Goal: Find specific page/section: Find specific page/section

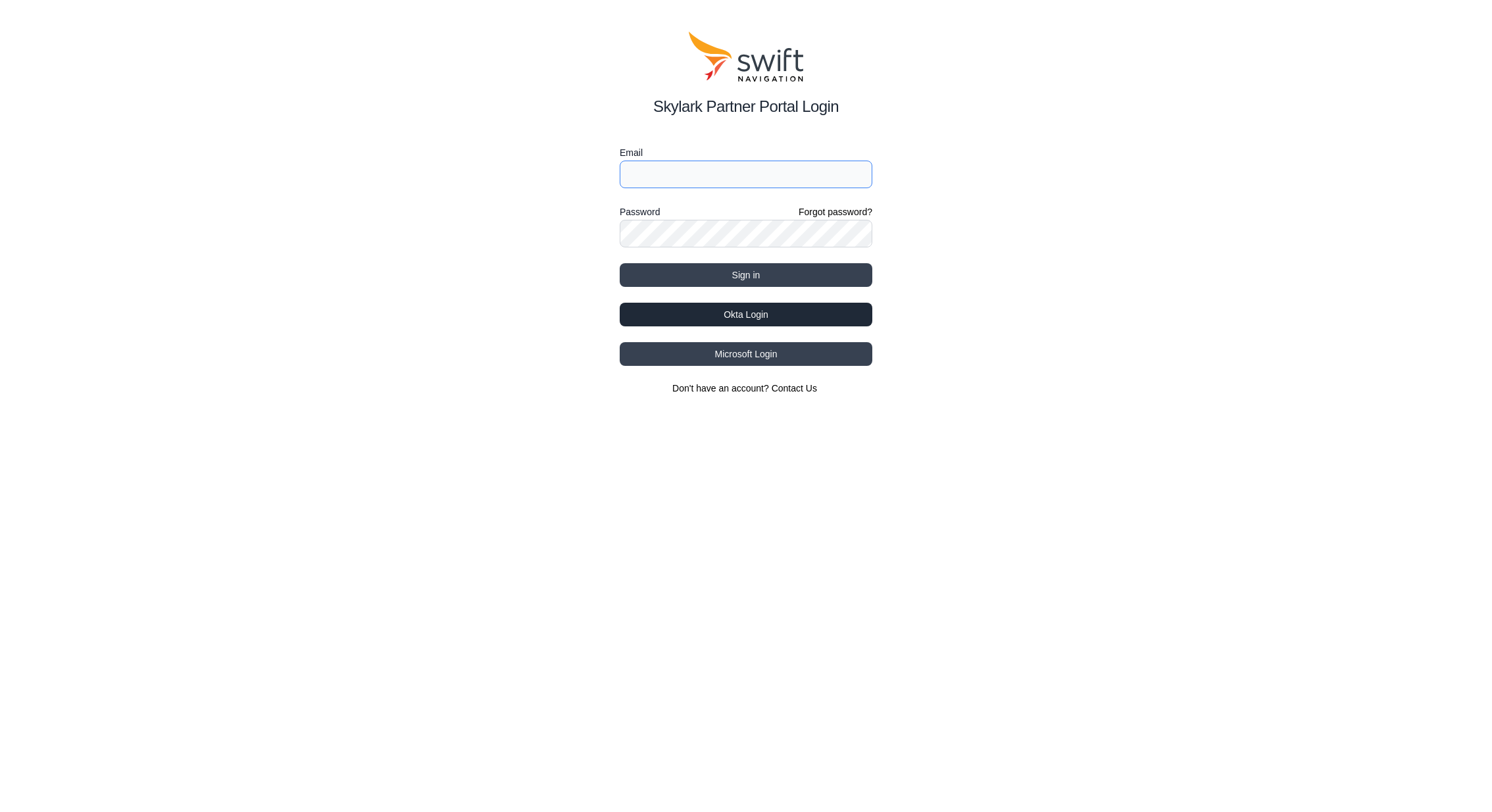
type input "[PERSON_NAME][EMAIL_ADDRESS][PERSON_NAME][DOMAIN_NAME]"
click at [850, 307] on button "Okta Login" at bounding box center [746, 314] width 253 height 24
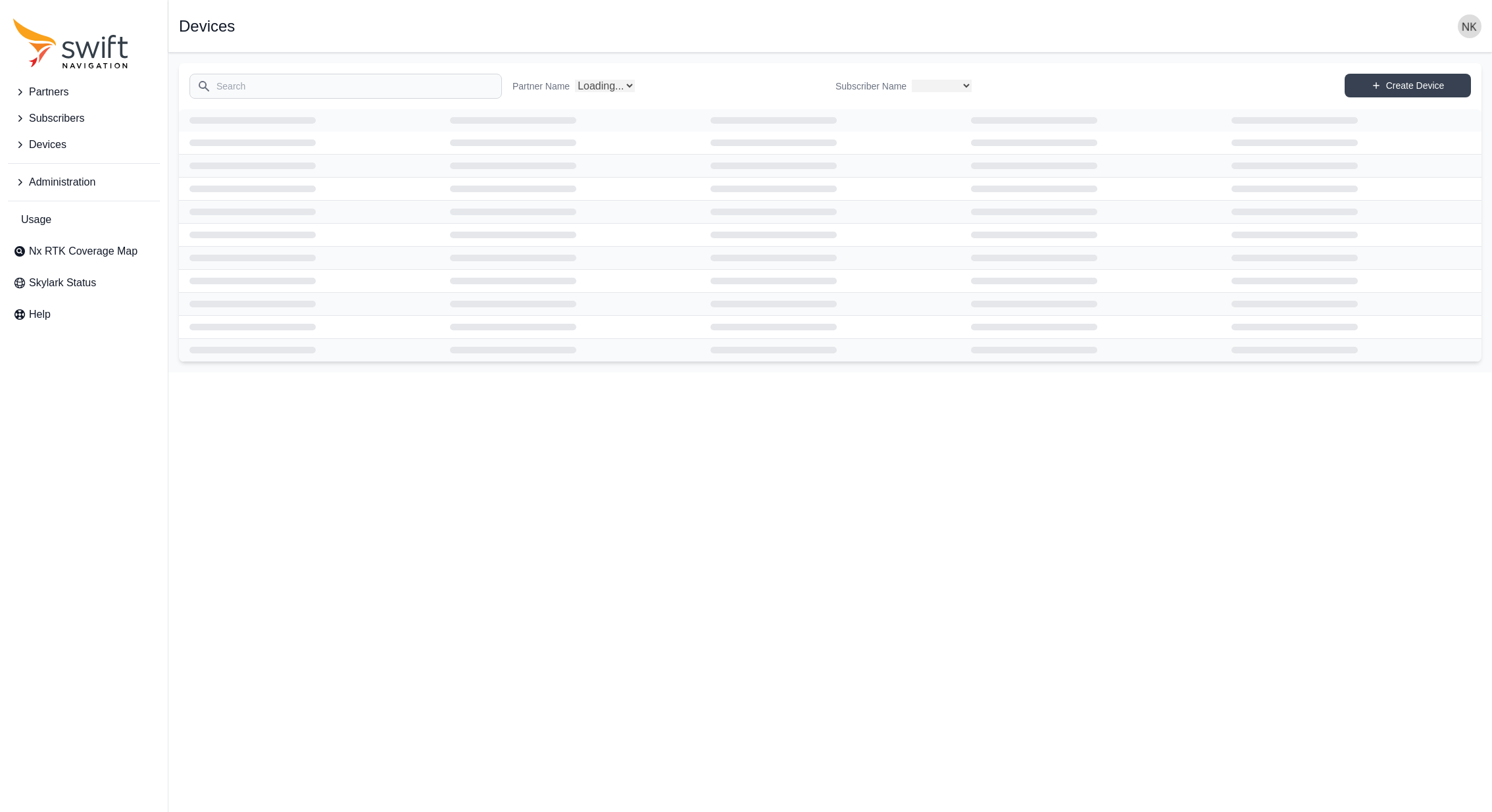
select select
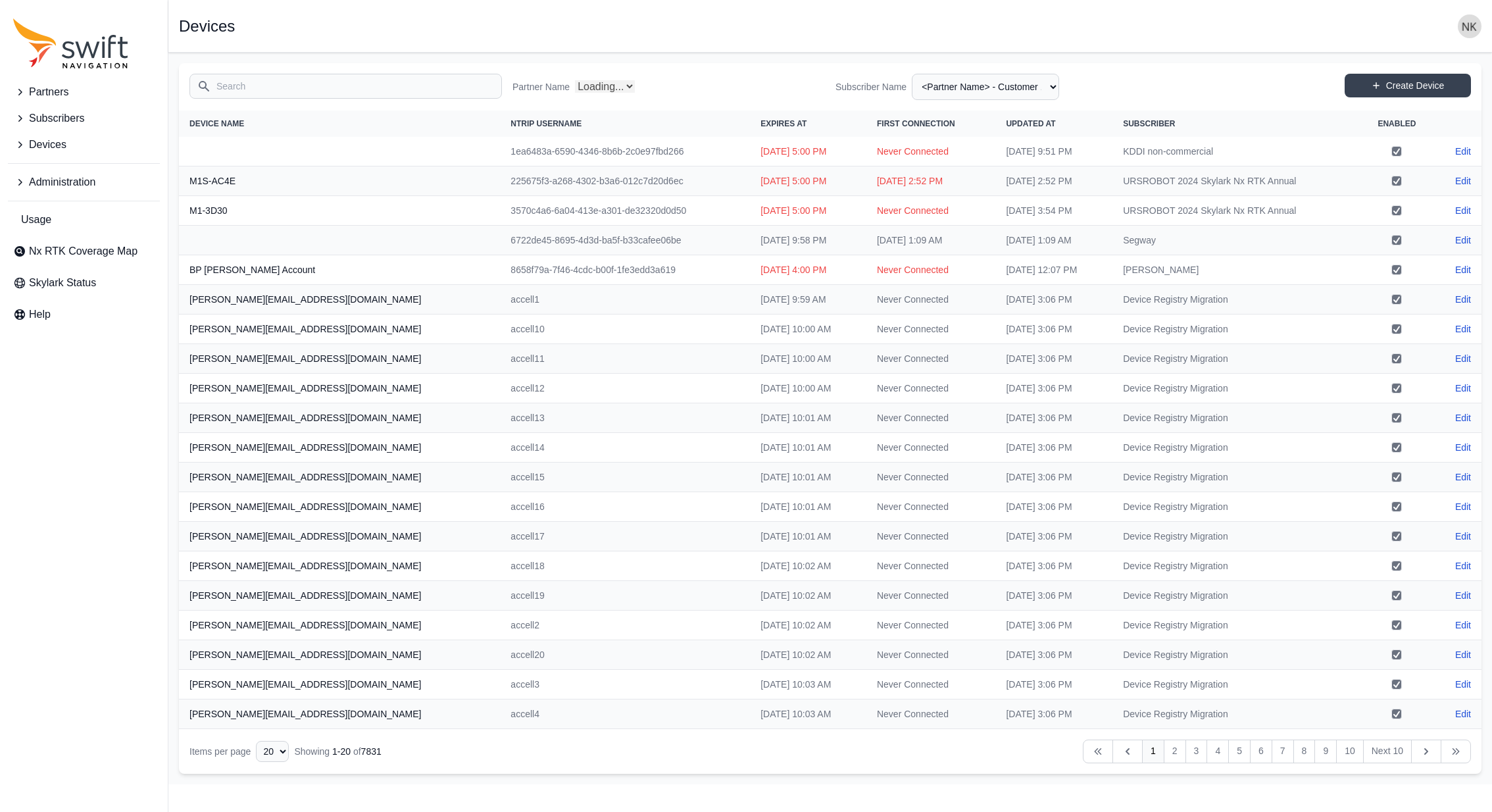
select select "Partner Name"
click at [82, 119] on span "Subscribers" at bounding box center [56, 119] width 55 height 16
click at [83, 169] on span "View Subscribers" at bounding box center [64, 174] width 102 height 16
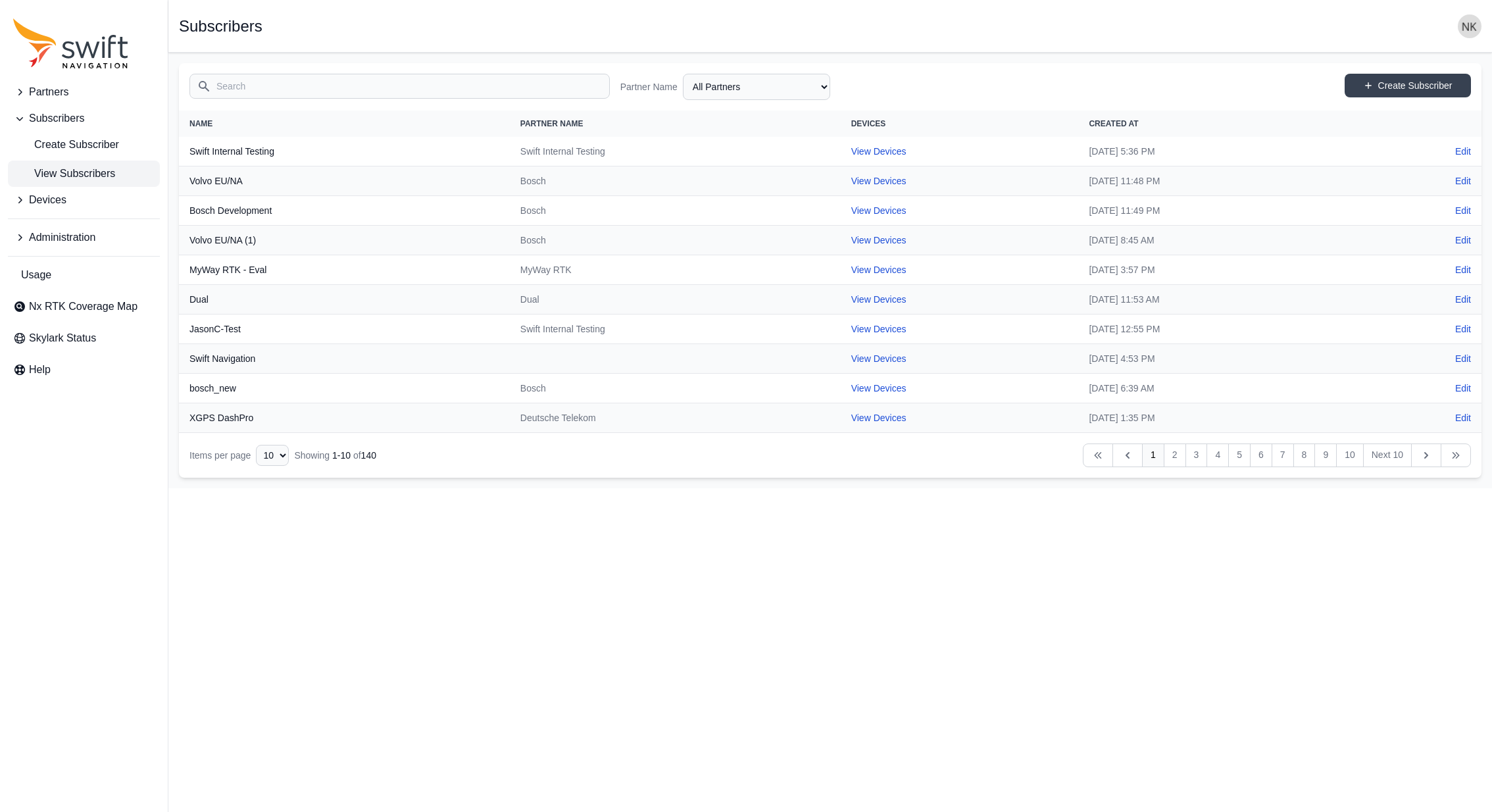
click at [76, 93] on button "Partners" at bounding box center [84, 92] width 152 height 26
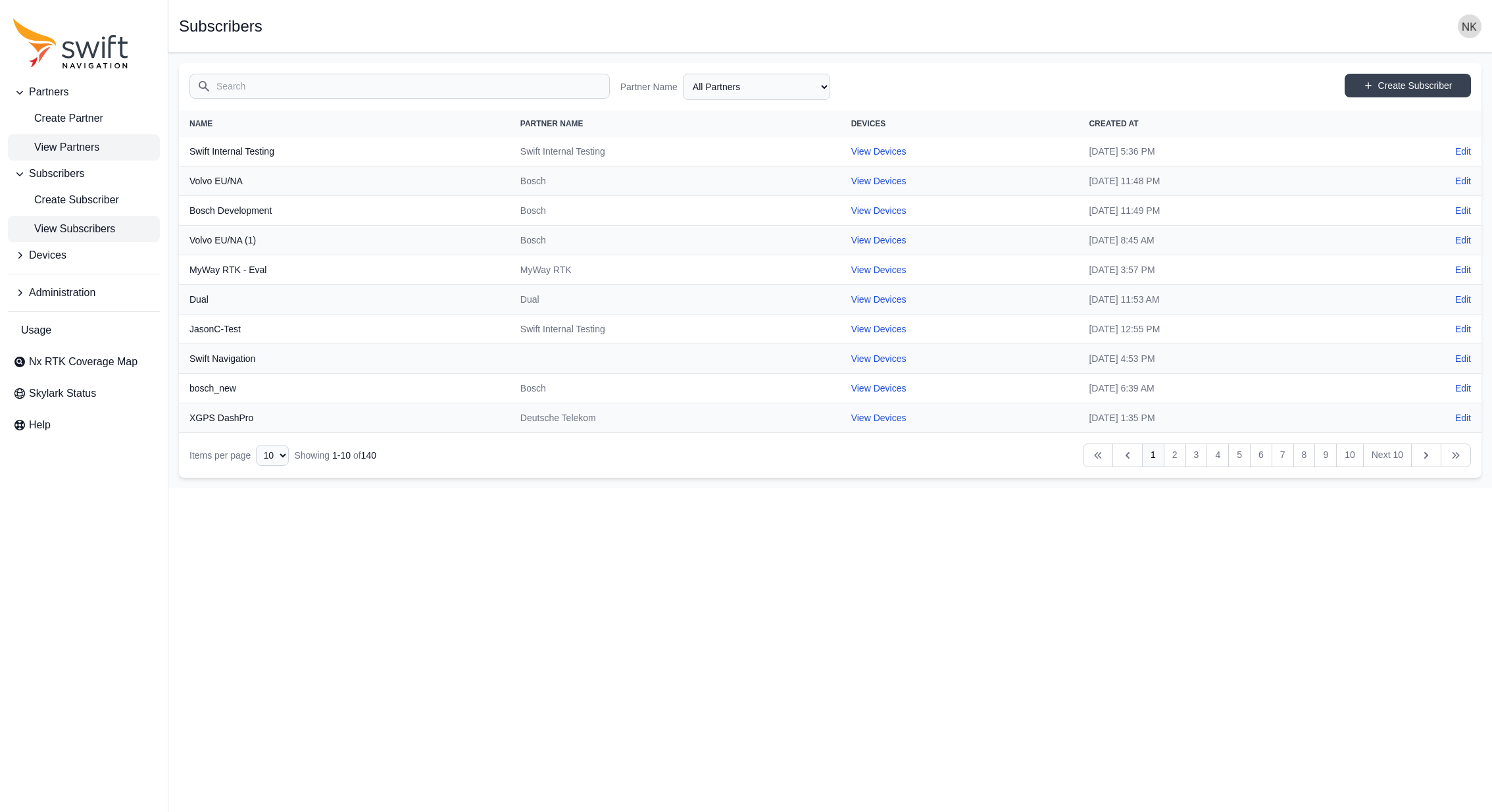
click at [82, 140] on span "View Partners" at bounding box center [56, 148] width 86 height 16
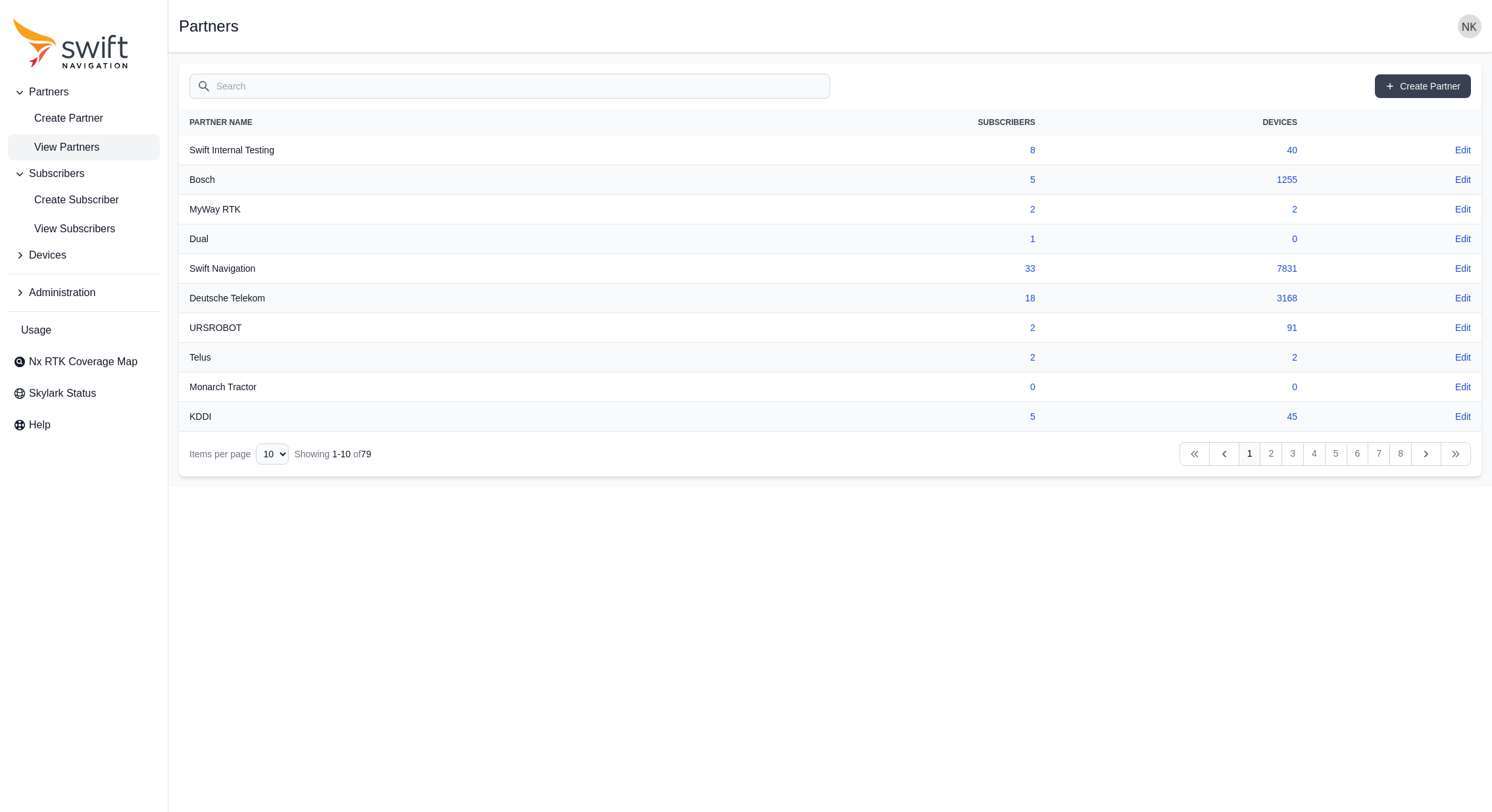
click at [287, 93] on input "Search" at bounding box center [510, 86] width 641 height 25
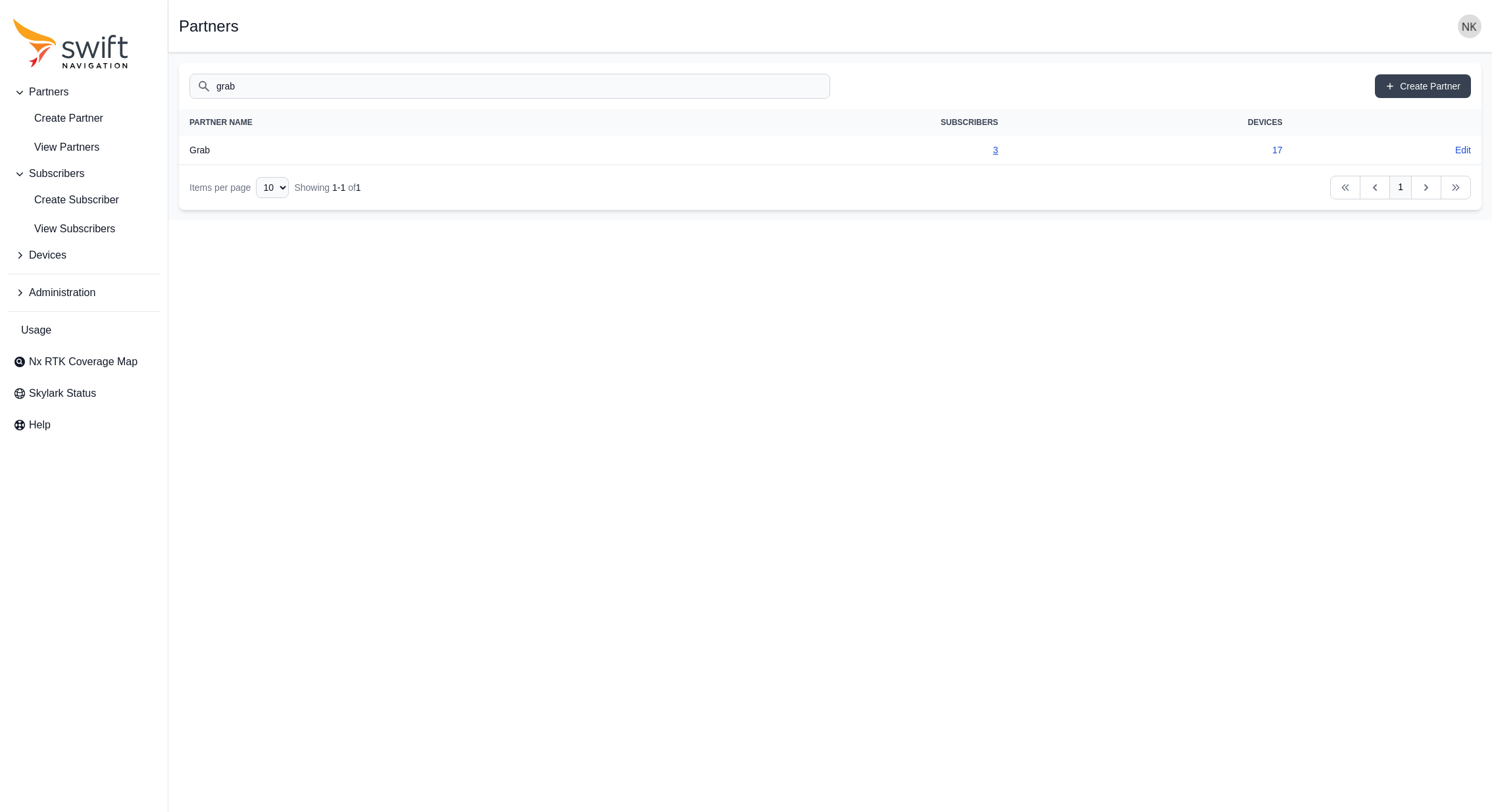
type input "grab"
click at [998, 148] on link "3" at bounding box center [995, 150] width 5 height 11
select select "3f7c8ae7-4574-44cd-b1e2-e924d7be4325"
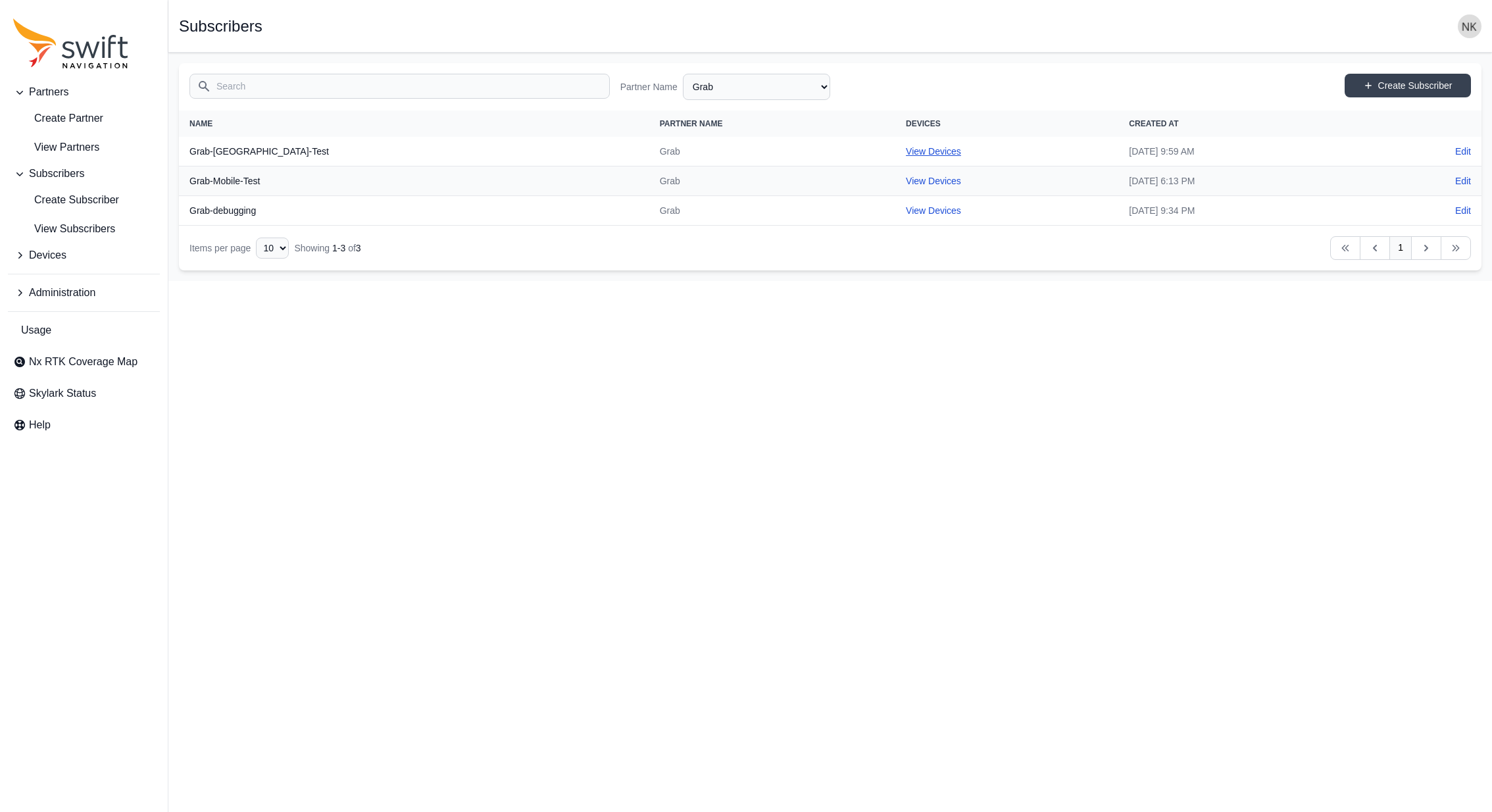
click at [906, 146] on link "View Devices" at bounding box center [933, 151] width 55 height 11
select select "c7e21f22-422a-4487-960d-239937907488"
